Goal: Information Seeking & Learning: Learn about a topic

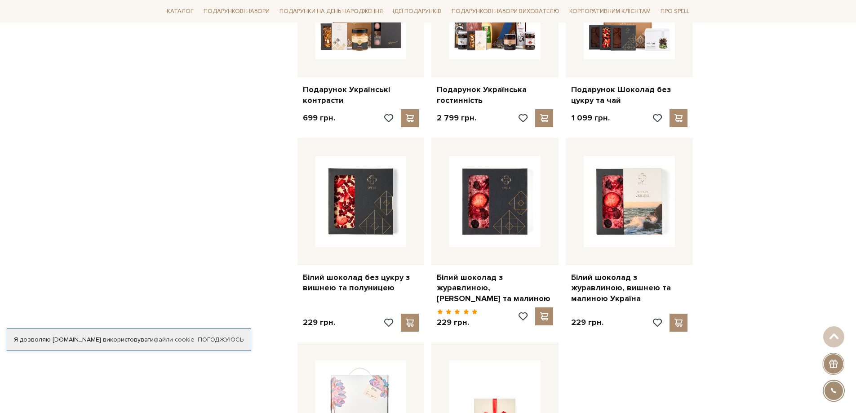
scroll to position [809, 0]
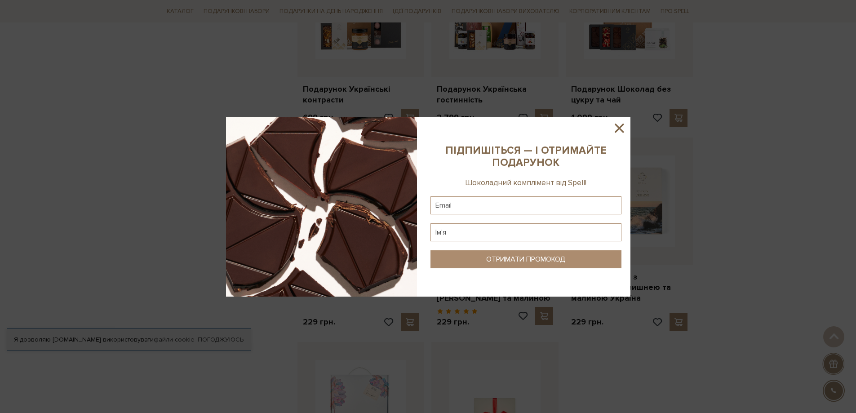
click at [618, 126] on icon at bounding box center [619, 128] width 9 height 9
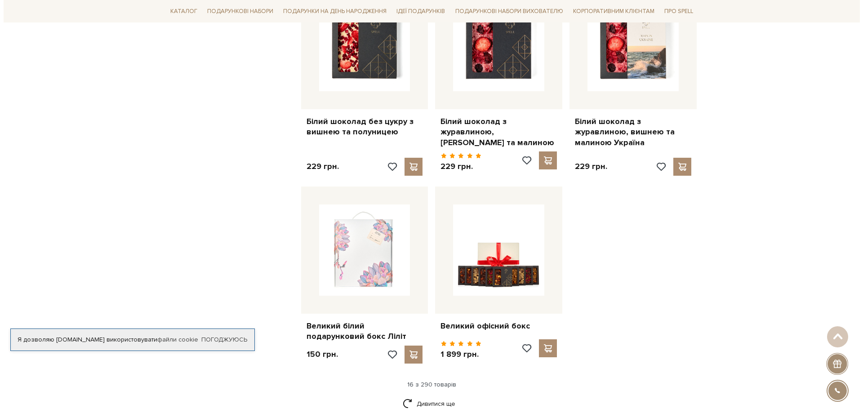
scroll to position [989, 0]
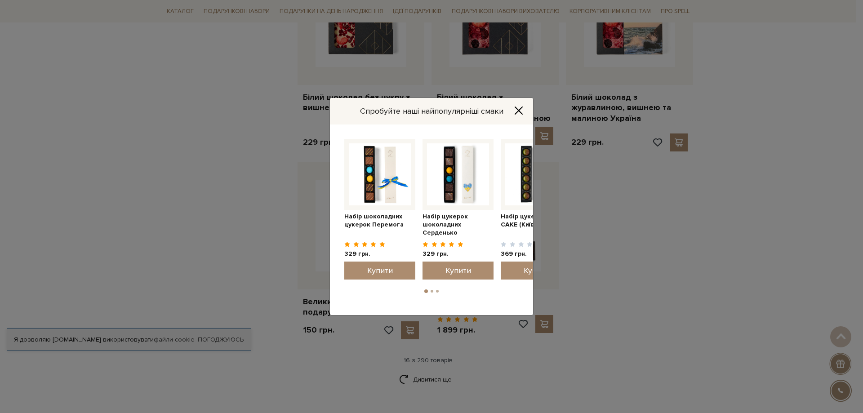
click at [521, 111] on icon "Close" at bounding box center [518, 110] width 9 height 9
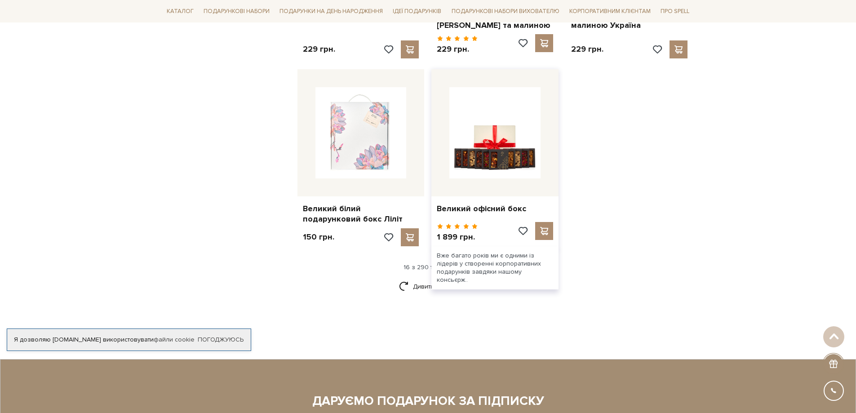
scroll to position [1079, 0]
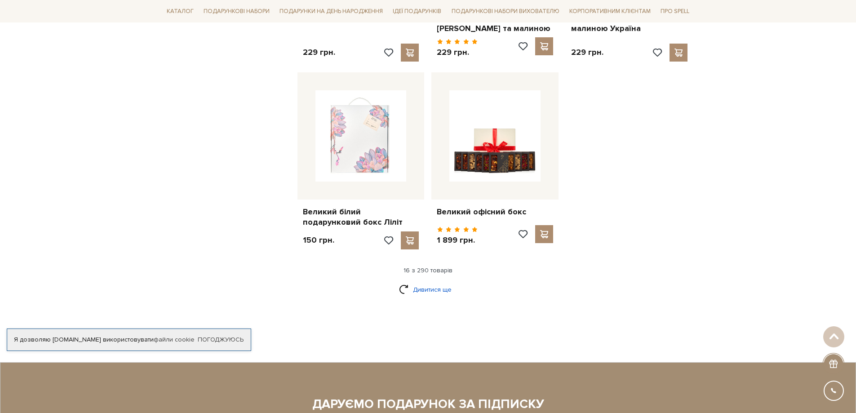
click at [429, 282] on link "Дивитися ще" at bounding box center [428, 290] width 58 height 16
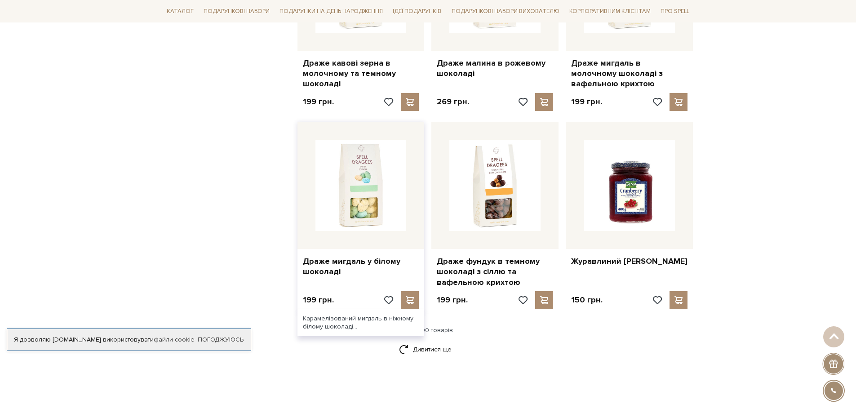
scroll to position [1978, 0]
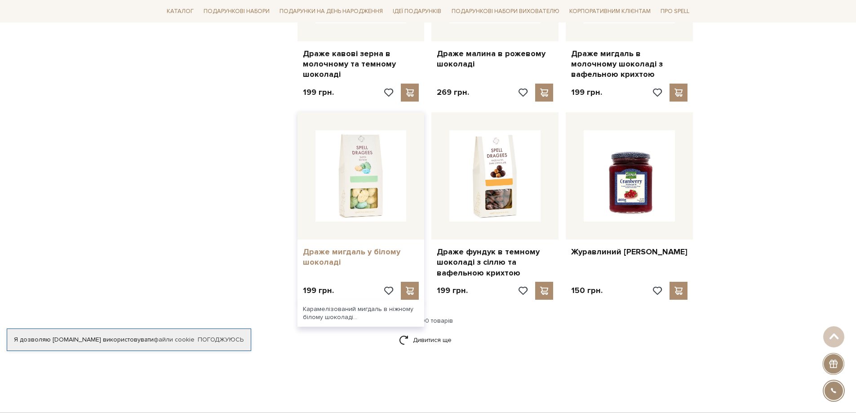
click at [369, 247] on link "Драже мигдаль у білому шоколаді" at bounding box center [361, 257] width 116 height 21
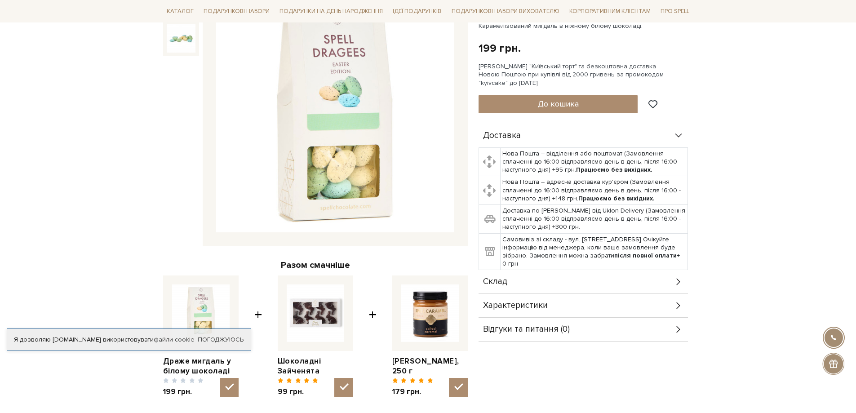
scroll to position [135, 0]
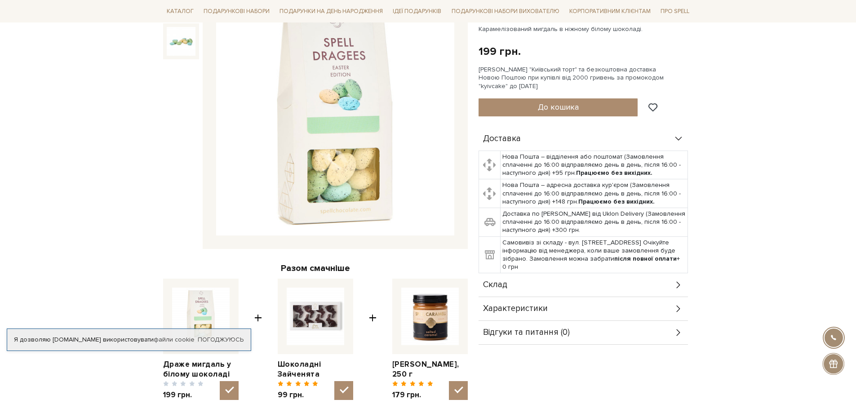
click at [604, 280] on div "Склад" at bounding box center [583, 284] width 209 height 23
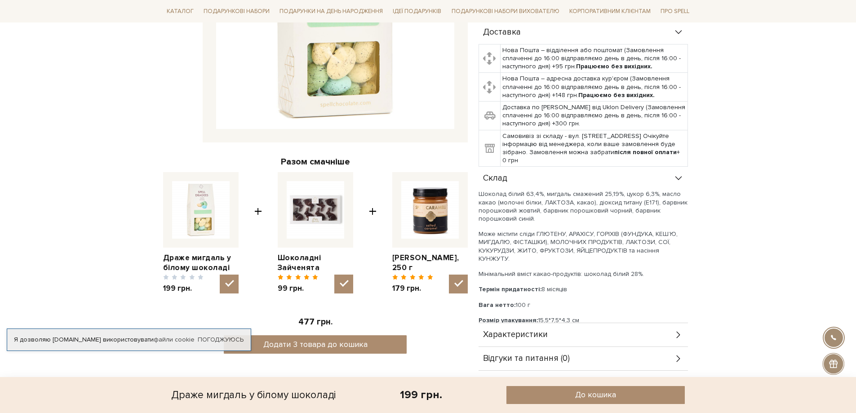
scroll to position [270, 0]
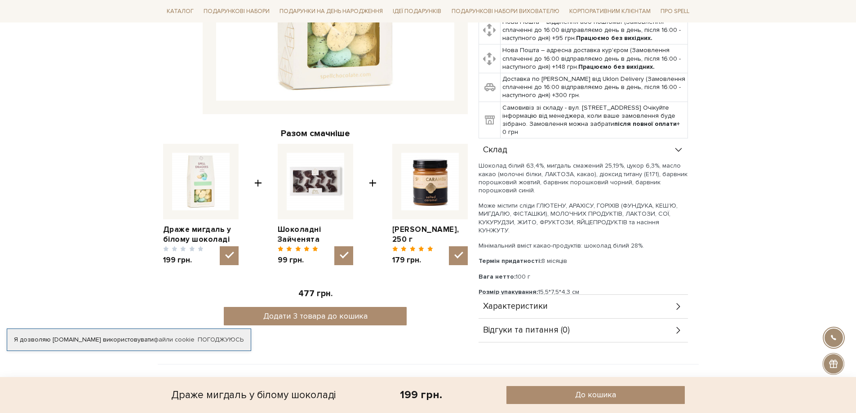
click at [516, 309] on span "Характеристики" at bounding box center [515, 306] width 65 height 8
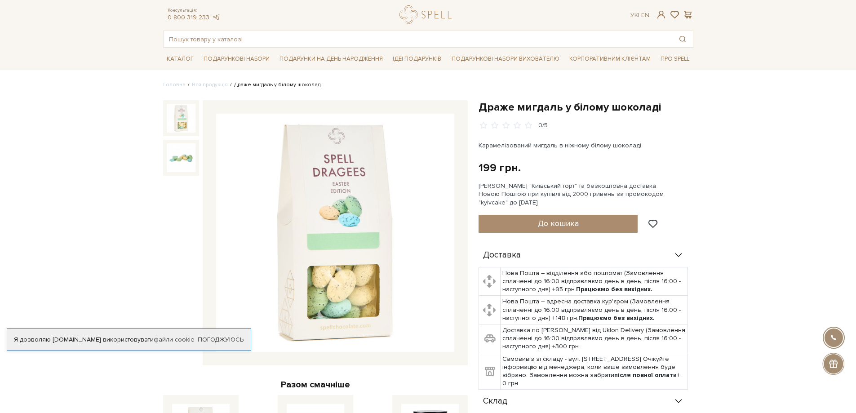
scroll to position [0, 0]
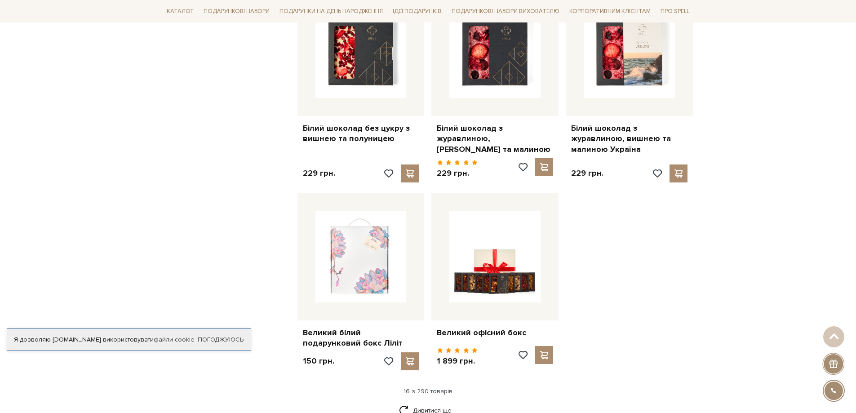
scroll to position [1134, 0]
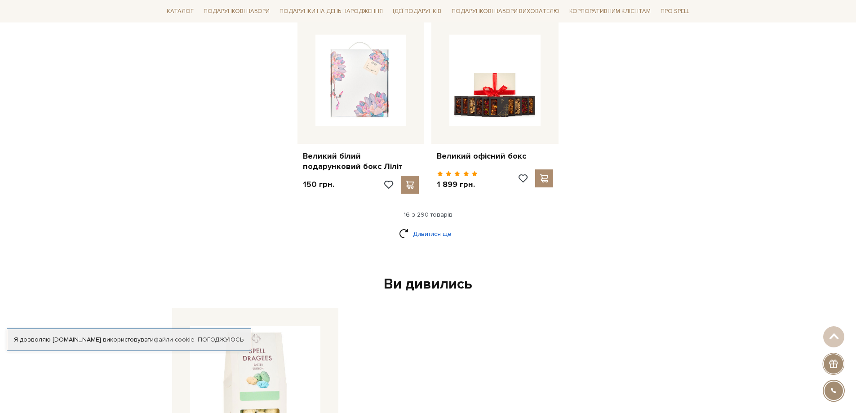
click at [430, 226] on link "Дивитися ще" at bounding box center [428, 234] width 58 height 16
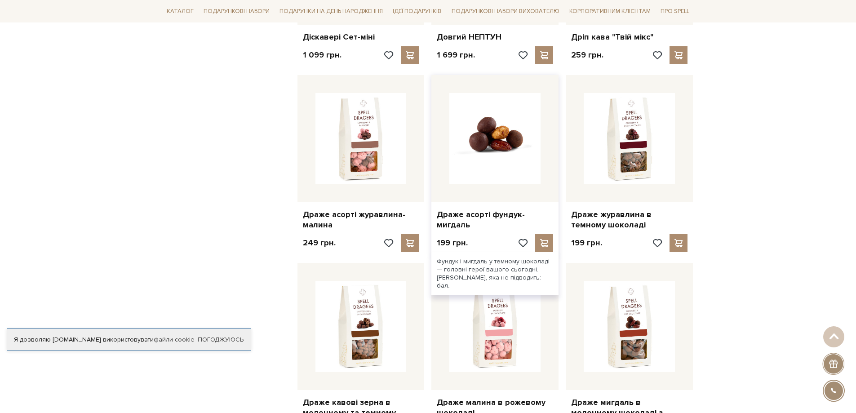
scroll to position [1719, 0]
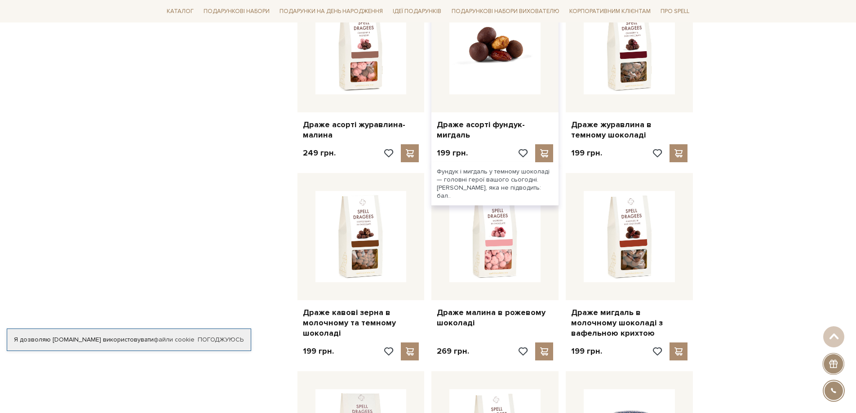
click at [508, 63] on img at bounding box center [494, 48] width 91 height 91
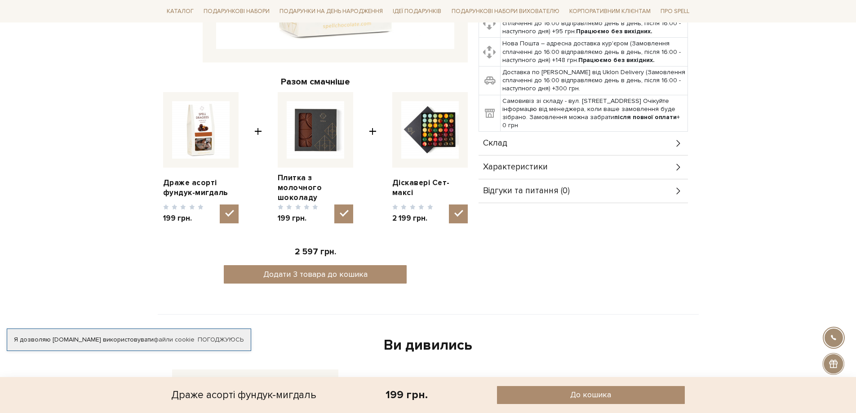
scroll to position [315, 0]
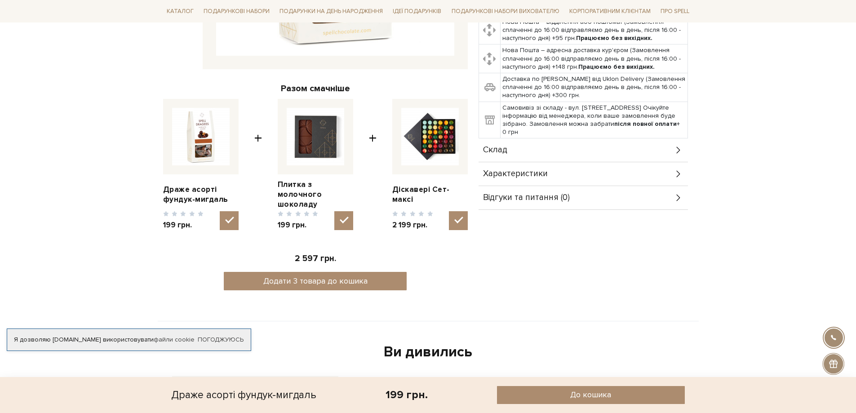
click at [522, 138] on div "Склад" at bounding box center [583, 149] width 209 height 23
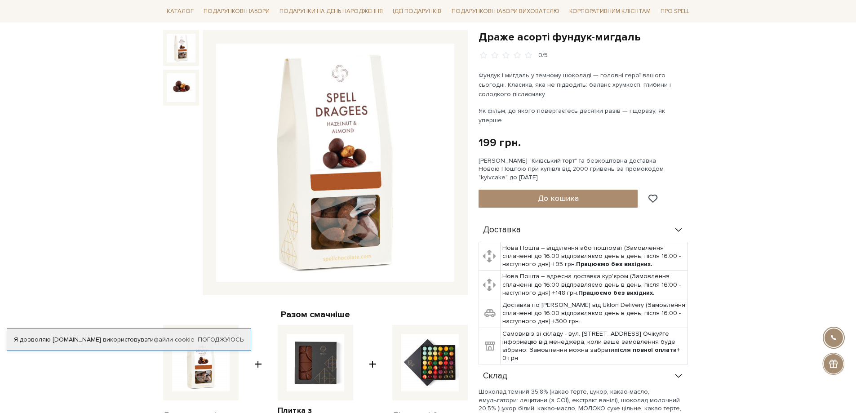
scroll to position [0, 0]
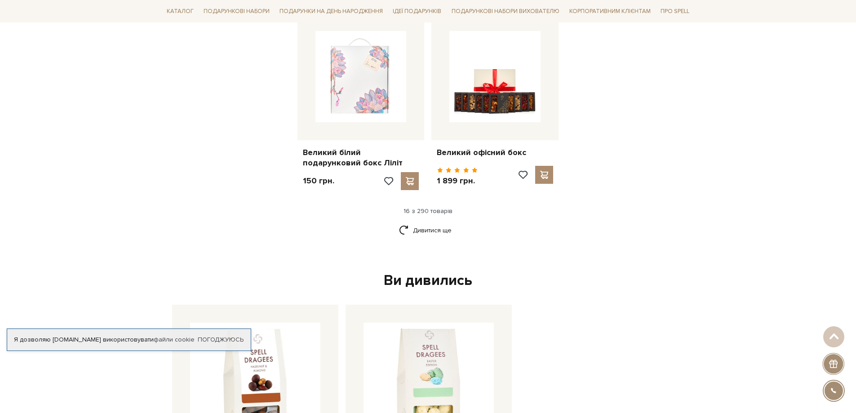
scroll to position [1134, 0]
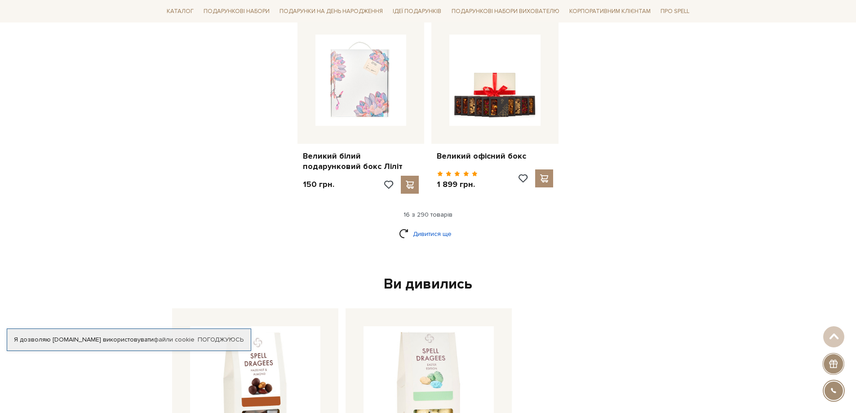
click at [427, 226] on link "Дивитися ще" at bounding box center [428, 234] width 58 height 16
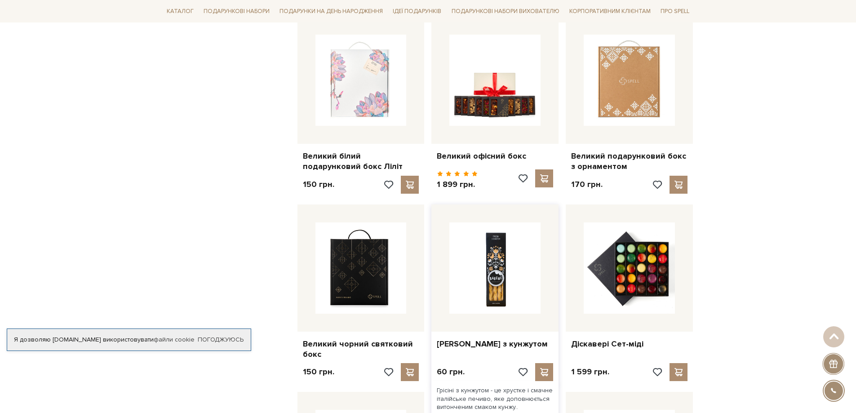
click at [428, 220] on div "Молочний шоколад з фундуком та [PERSON_NAME] 229 грн." at bounding box center [495, 89] width 403 height 2116
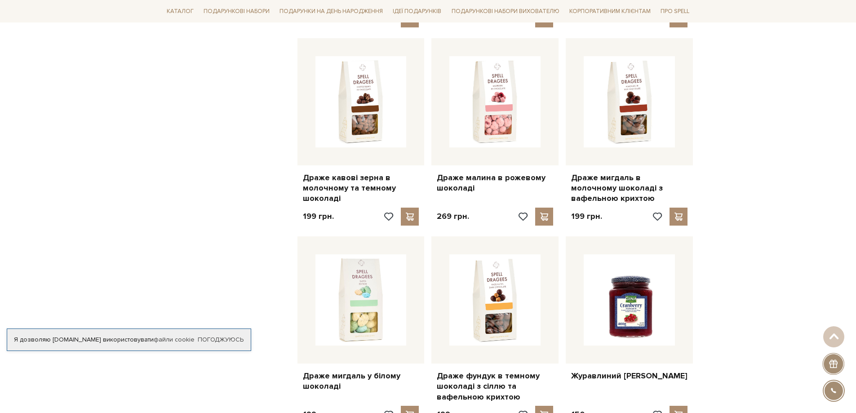
scroll to position [1988, 0]
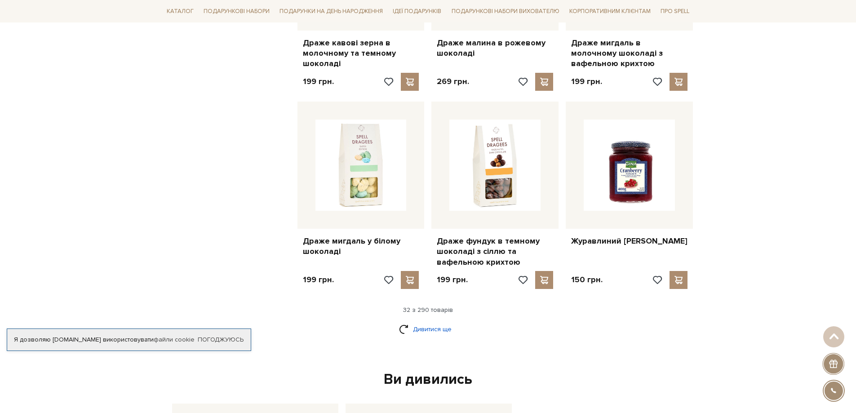
click at [431, 321] on link "Дивитися ще" at bounding box center [428, 329] width 58 height 16
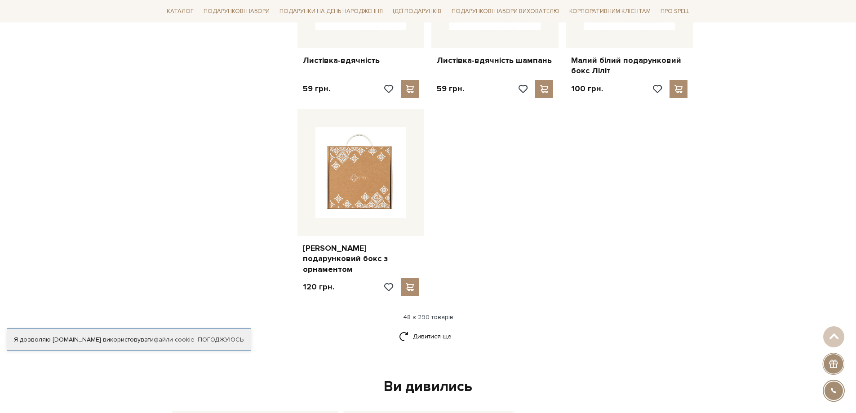
scroll to position [3247, 0]
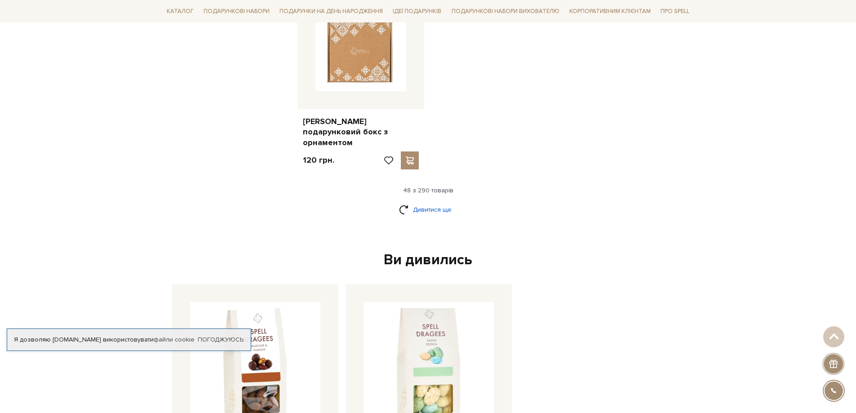
click at [418, 202] on link "Дивитися ще" at bounding box center [428, 210] width 58 height 16
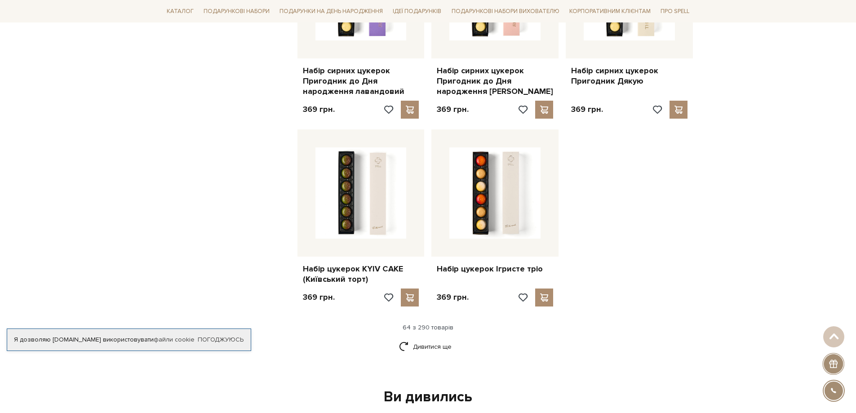
scroll to position [4101, 0]
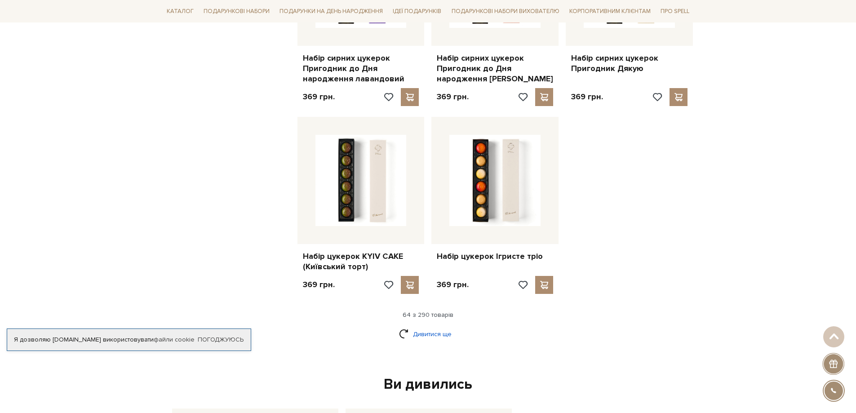
click at [428, 326] on link "Дивитися ще" at bounding box center [428, 334] width 58 height 16
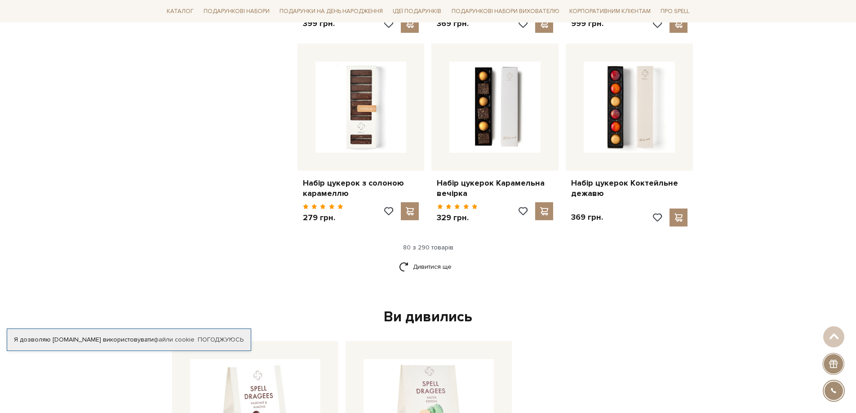
scroll to position [5134, 0]
click at [439, 258] on link "Дивитися ще" at bounding box center [428, 266] width 58 height 16
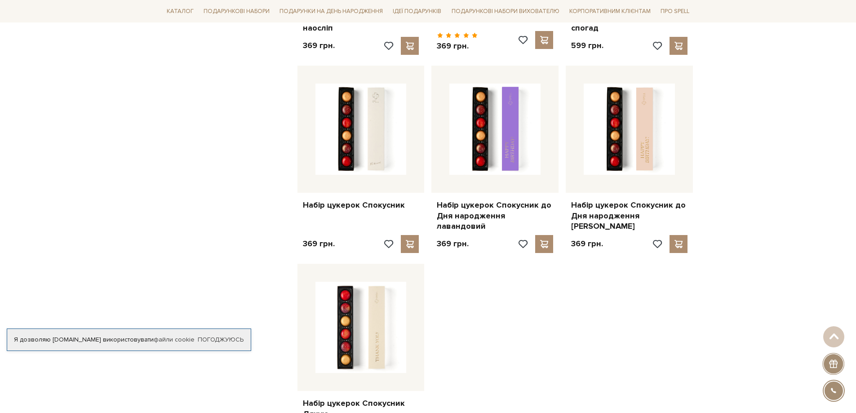
scroll to position [6213, 0]
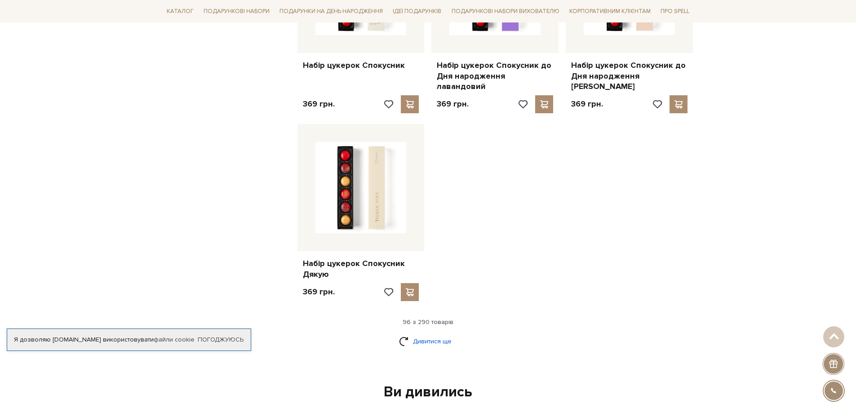
click at [424, 333] on link "Дивитися ще" at bounding box center [428, 341] width 58 height 16
